Goal: Task Accomplishment & Management: Manage account settings

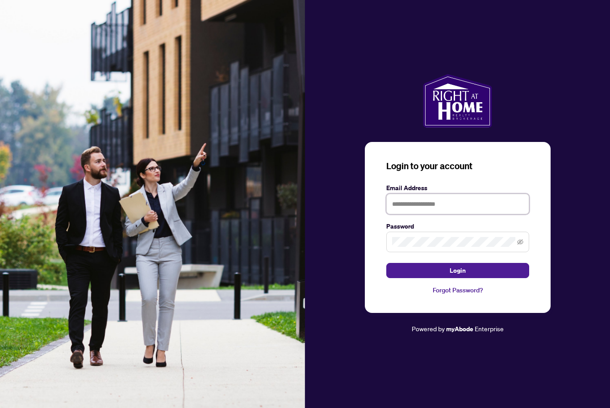
click at [446, 214] on input "text" at bounding box center [458, 204] width 143 height 21
type input "*"
type input "**********"
click at [490, 278] on button "Login" at bounding box center [458, 270] width 143 height 15
click at [481, 278] on button "Login" at bounding box center [458, 270] width 143 height 15
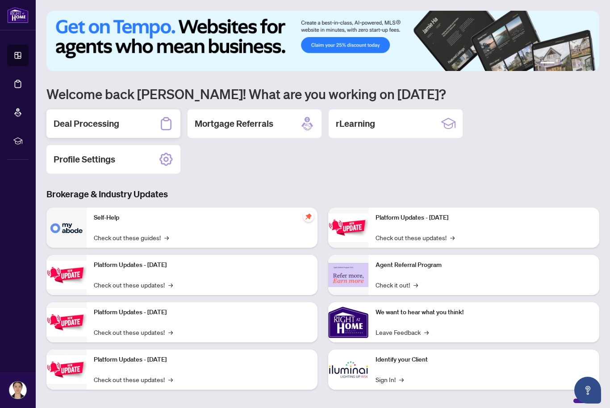
click at [108, 130] on h2 "Deal Processing" at bounding box center [87, 124] width 66 height 13
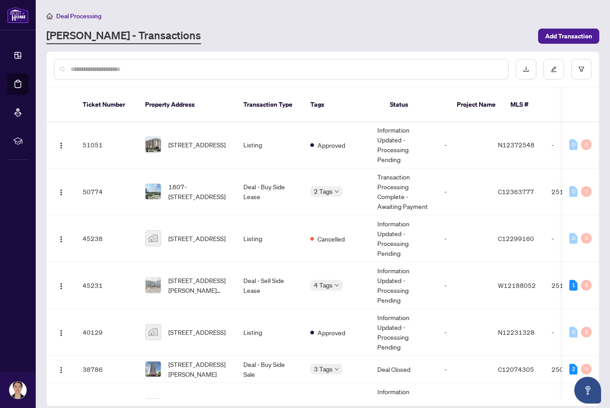
scroll to position [0, 0]
click at [199, 184] on span "1807-[STREET_ADDRESS]" at bounding box center [198, 192] width 61 height 20
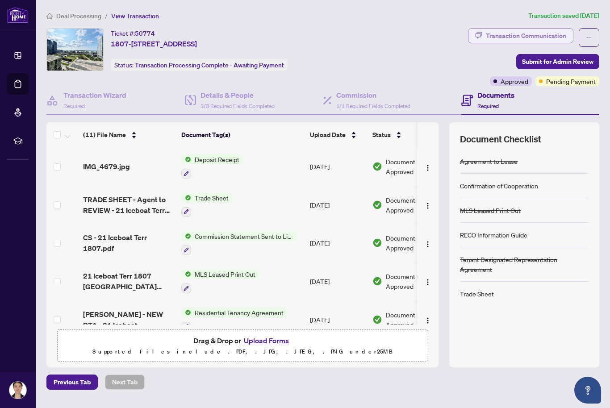
click at [540, 33] on div "Transaction Communication" at bounding box center [526, 36] width 80 height 14
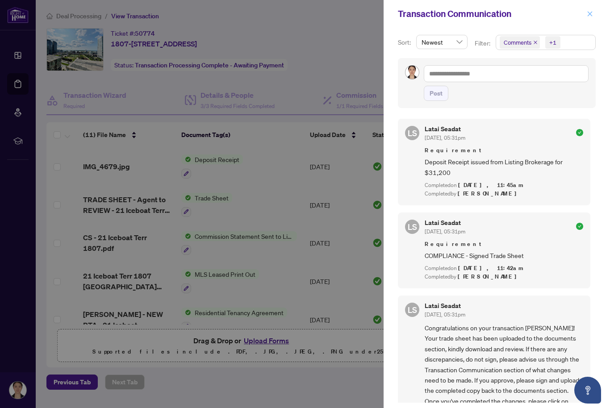
click at [591, 7] on span "button" at bounding box center [590, 14] width 6 height 14
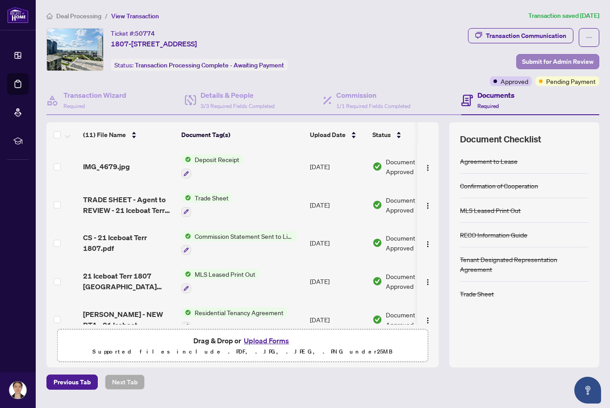
click at [581, 59] on span "Submit for Admin Review" at bounding box center [557, 62] width 71 height 14
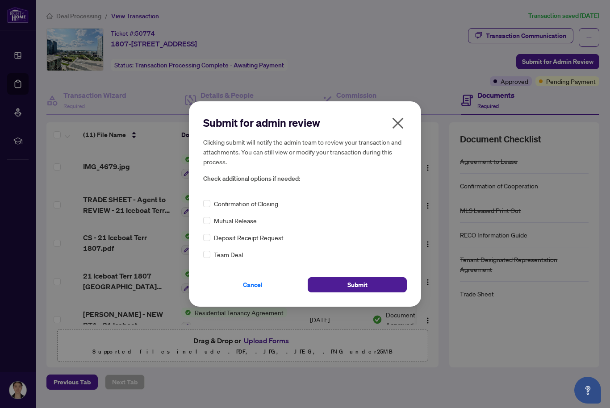
click at [396, 129] on icon "close" at bounding box center [398, 123] width 14 height 14
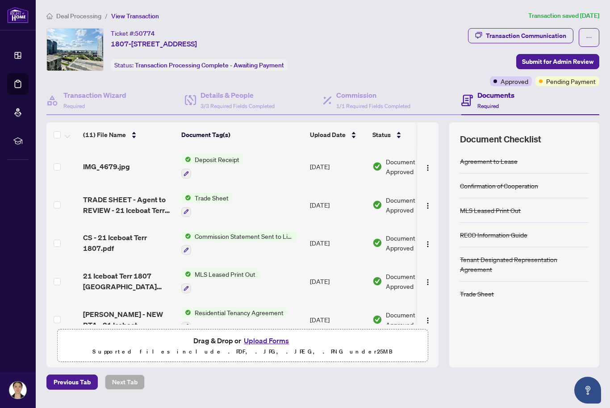
click at [123, 203] on span "TRADE SHEET - Agent to REVIEW - 21 Iceboat Terr 1807.pdf" at bounding box center [128, 204] width 91 height 21
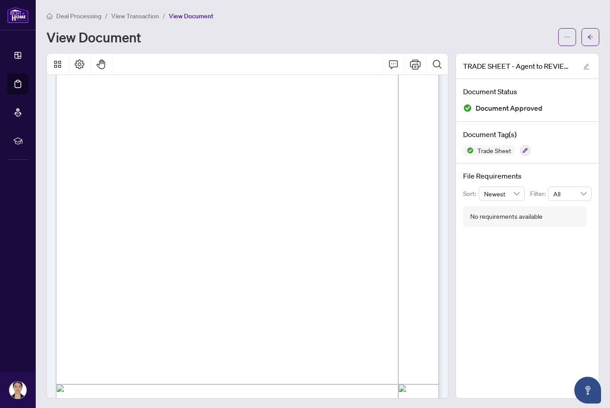
scroll to position [41, 0]
